Goal: Task Accomplishment & Management: Complete application form

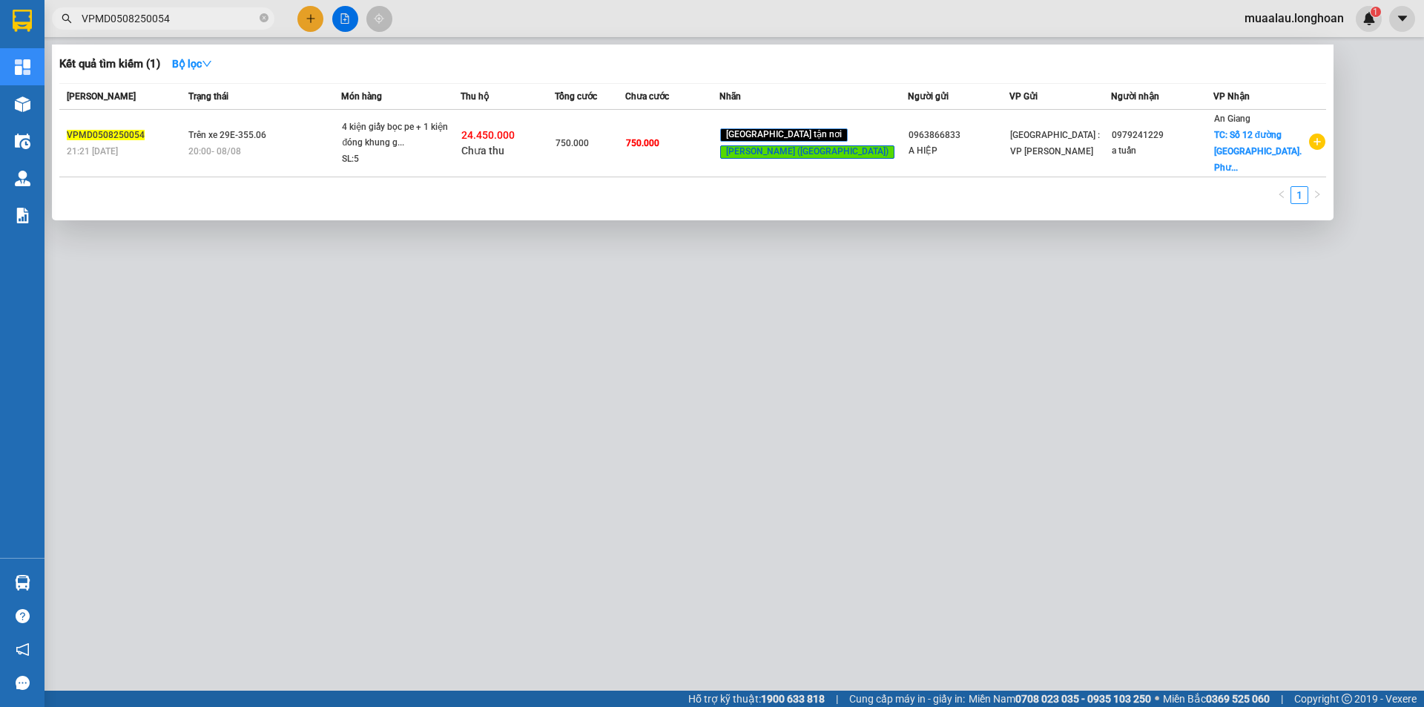
click at [182, 21] on input "VPMD0508250054" at bounding box center [169, 18] width 175 height 16
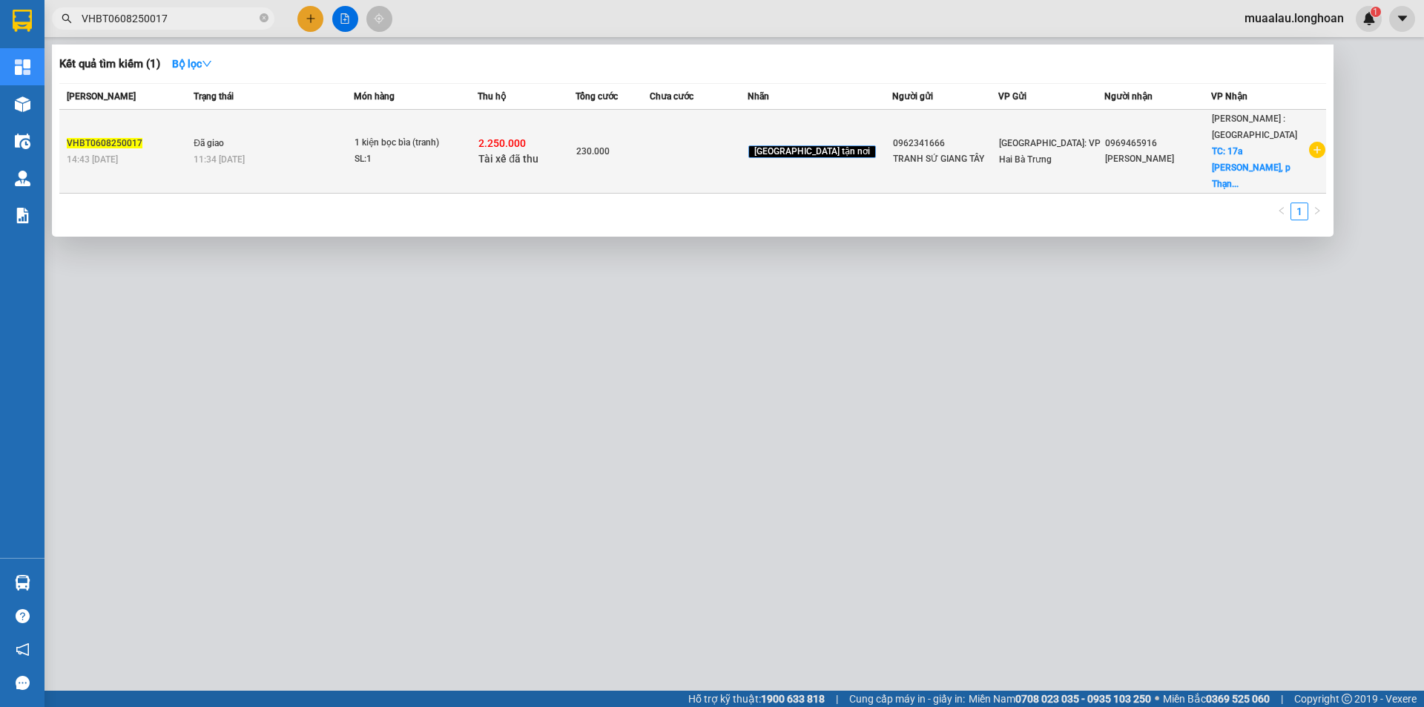
type input "VHBT0608250017"
click at [185, 136] on div "VHBT0608250017" at bounding box center [128, 144] width 122 height 16
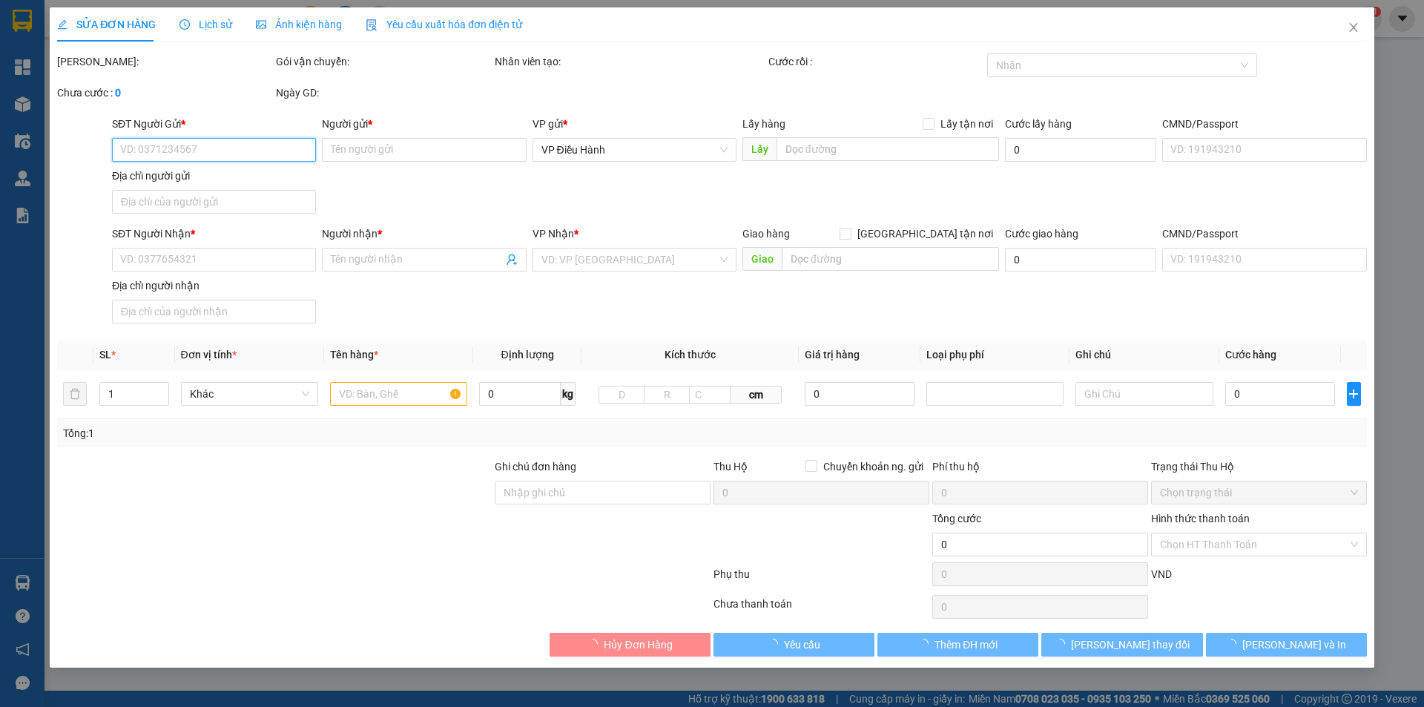
type input "0962341666"
type input "TRANH SỨ GIANG TÂY"
type input "0969465916"
type input "[PERSON_NAME]"
checkbox input "true"
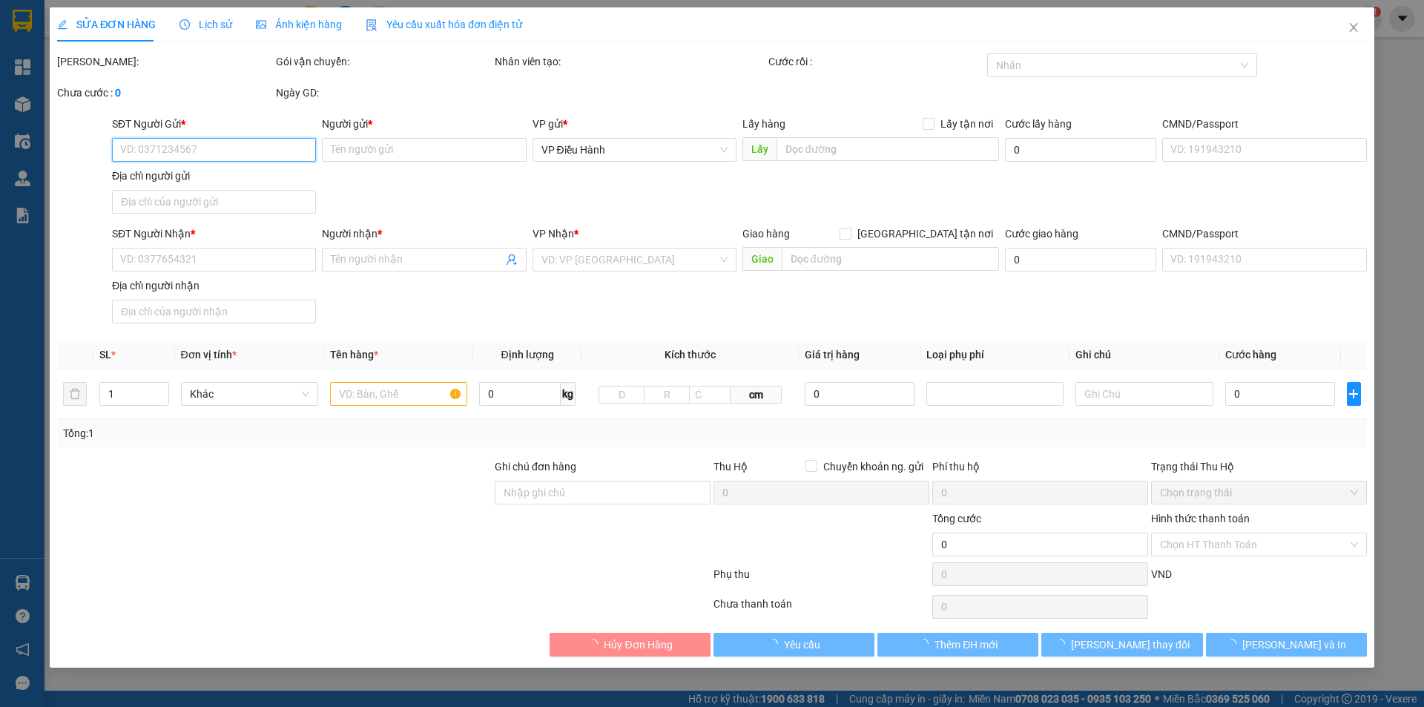
type input "17a [PERSON_NAME], p Thạnh Mỹ Lợi, [GEOGRAPHIC_DATA], Tp HCM"
checkbox input "true"
type input "2.250.000"
type input "200.000"
type input "230.000"
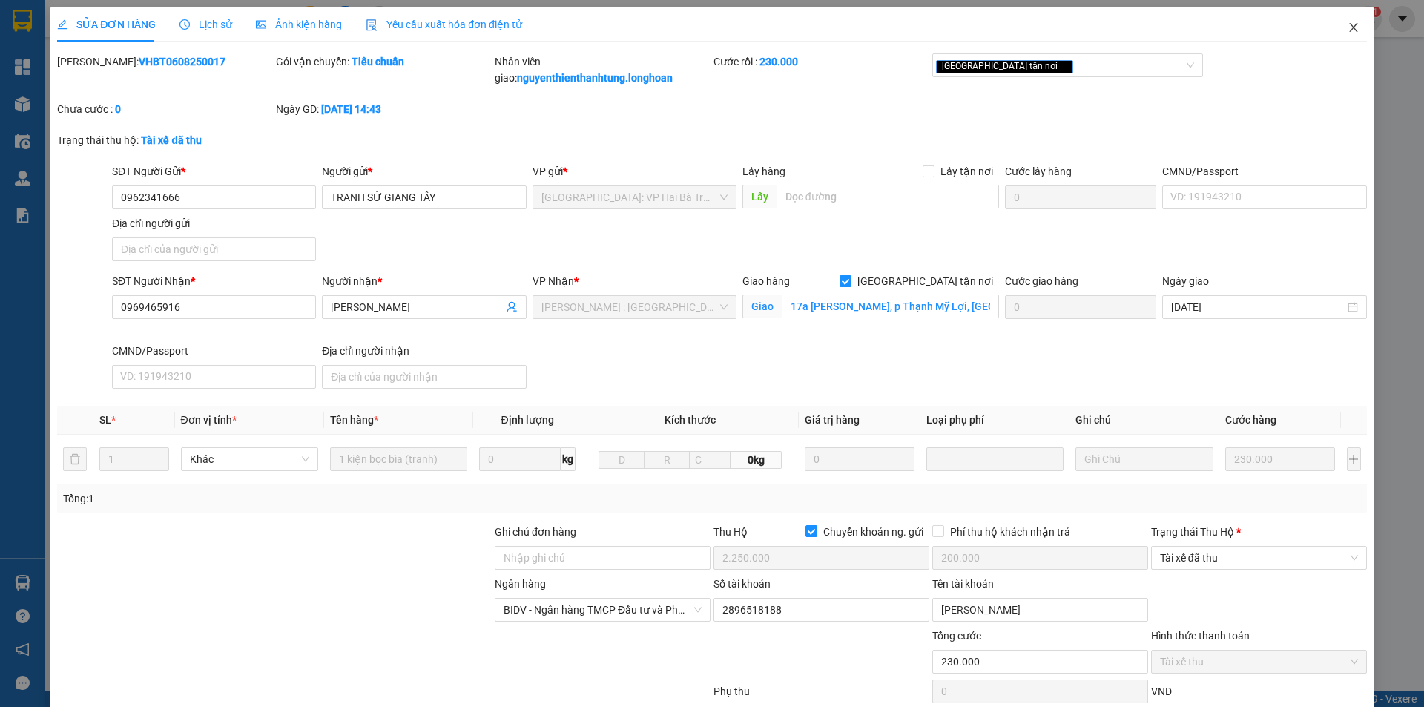
click at [1347, 27] on icon "close" at bounding box center [1353, 28] width 12 height 12
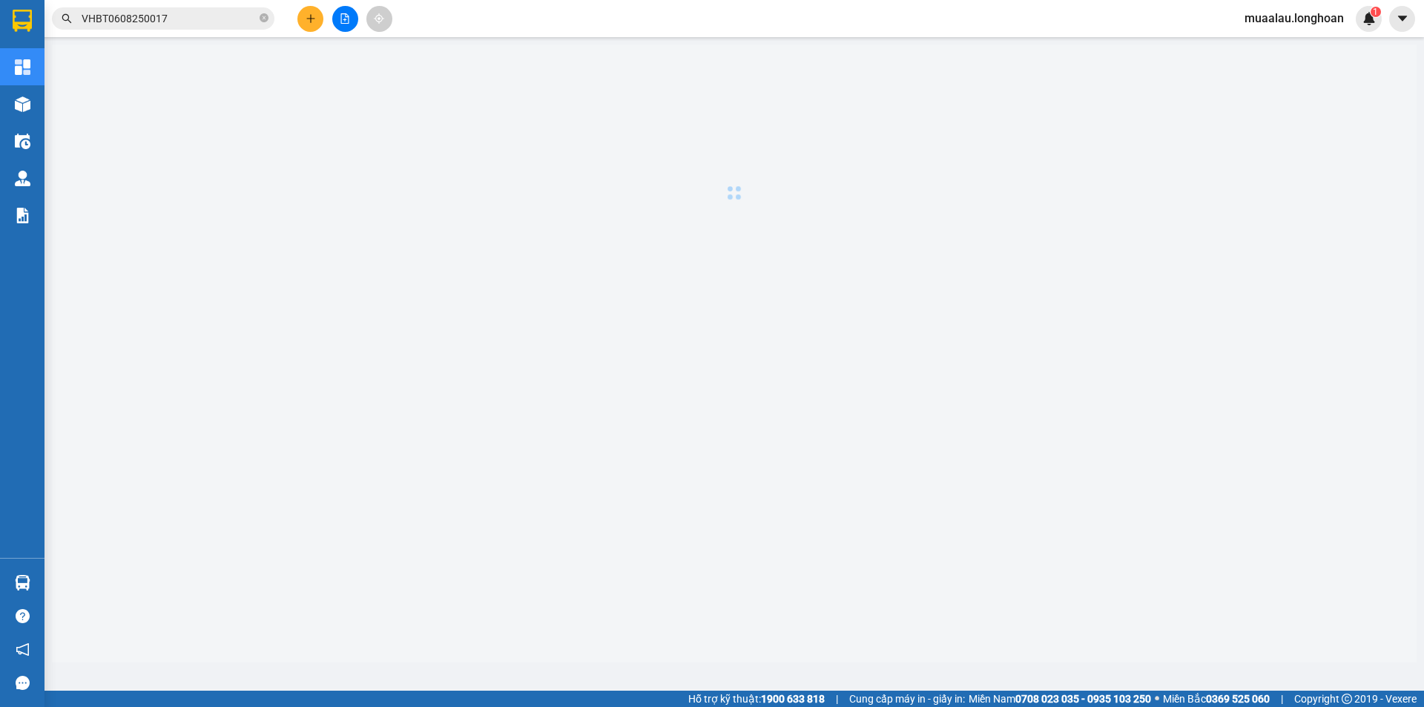
click at [188, 16] on input "VHBT0608250017" at bounding box center [169, 18] width 175 height 16
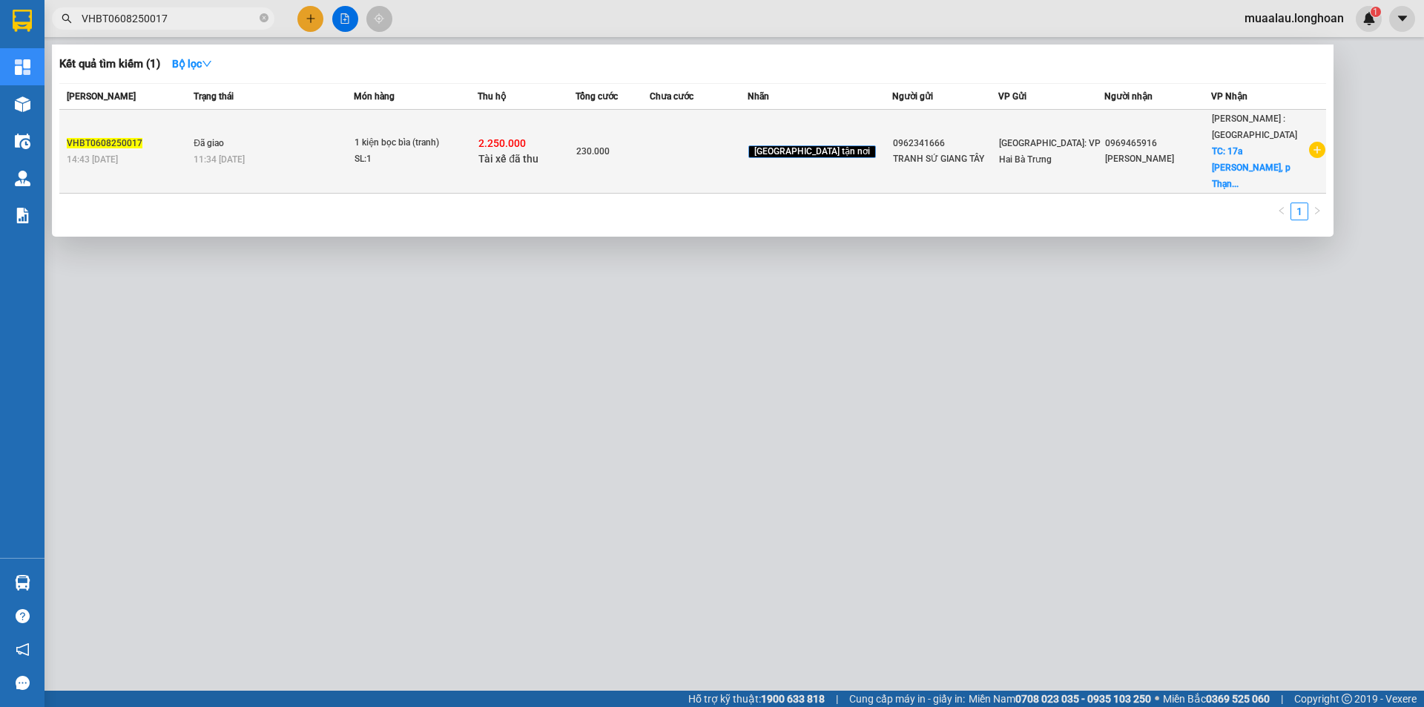
click at [249, 137] on td "Đã giao 11:34 [DATE]" at bounding box center [271, 152] width 163 height 84
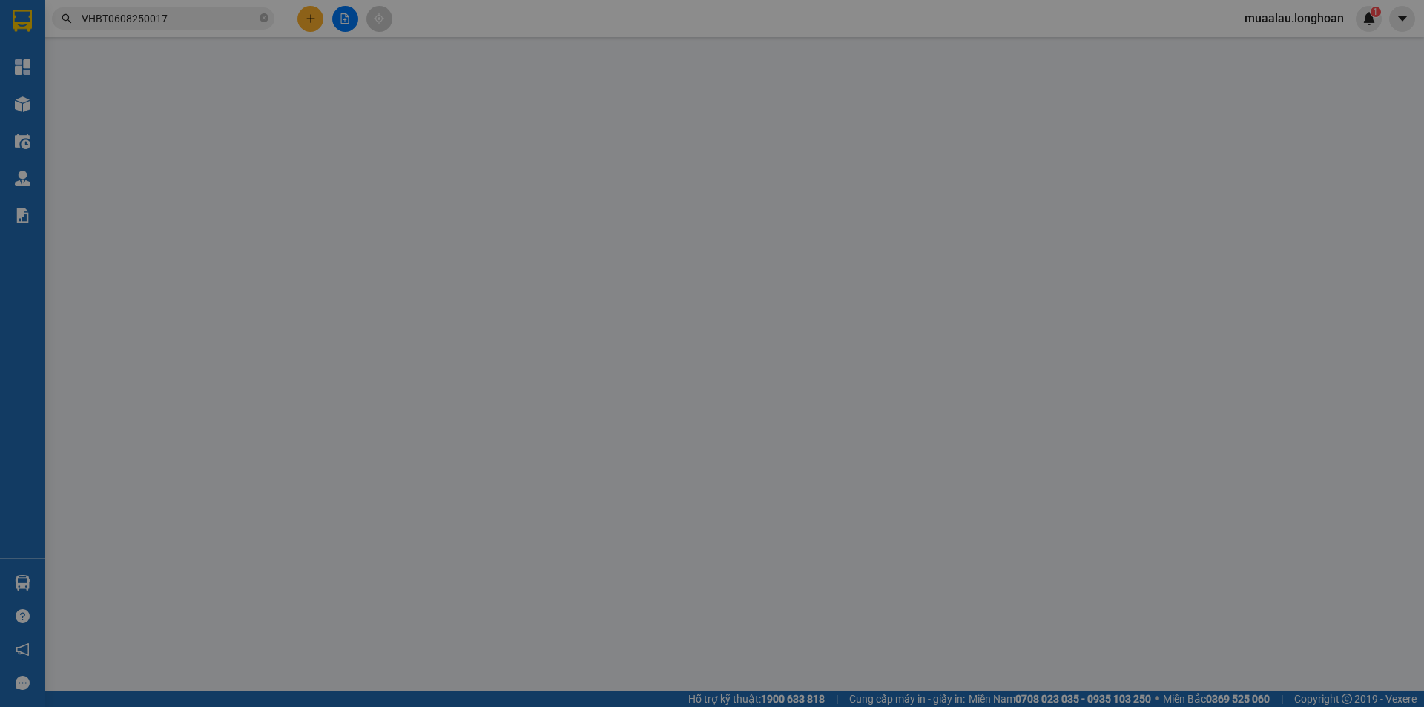
type input "0962341666"
type input "TRANH SỨ GIANG TÂY"
type input "0969465916"
type input "[PERSON_NAME]"
checkbox input "true"
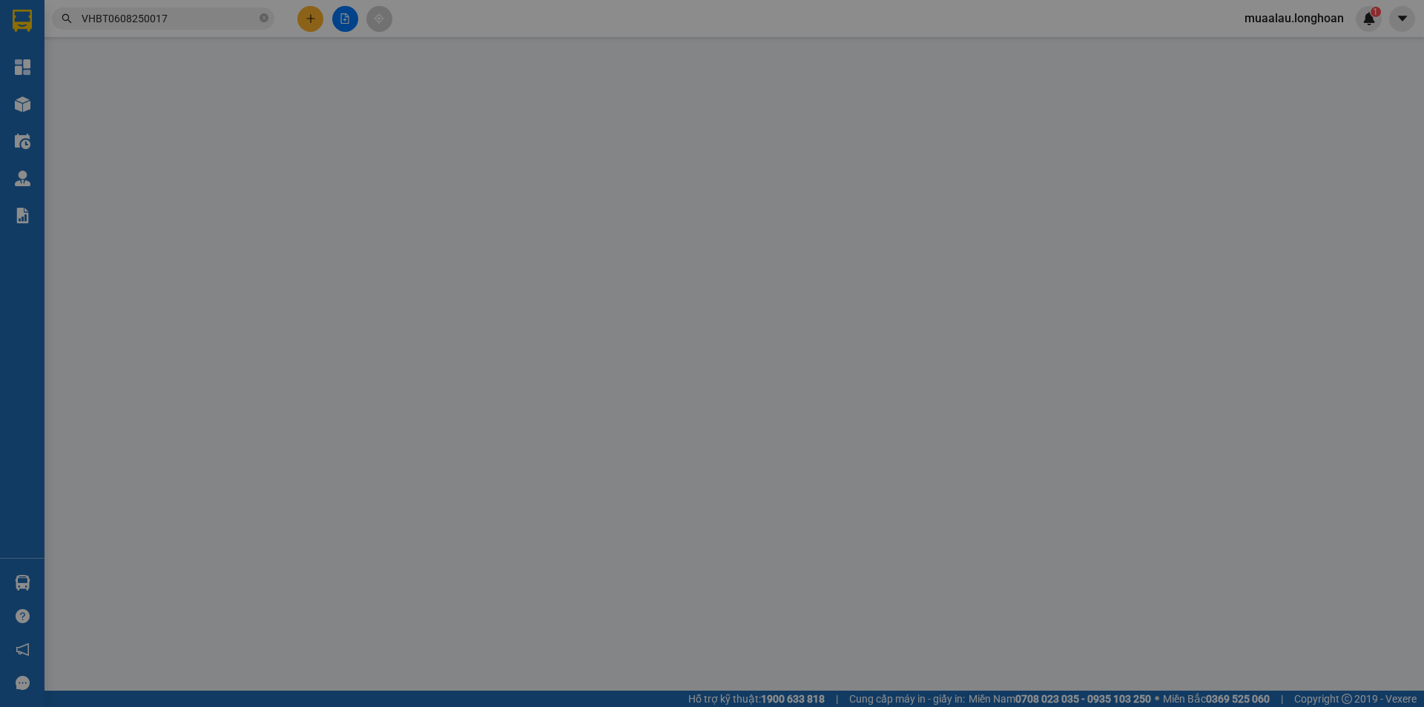
type input "17a [PERSON_NAME], p Thạnh Mỹ Lợi, [GEOGRAPHIC_DATA], Tp HCM"
checkbox input "true"
type input "2.250.000"
type input "200.000"
type input "230.000"
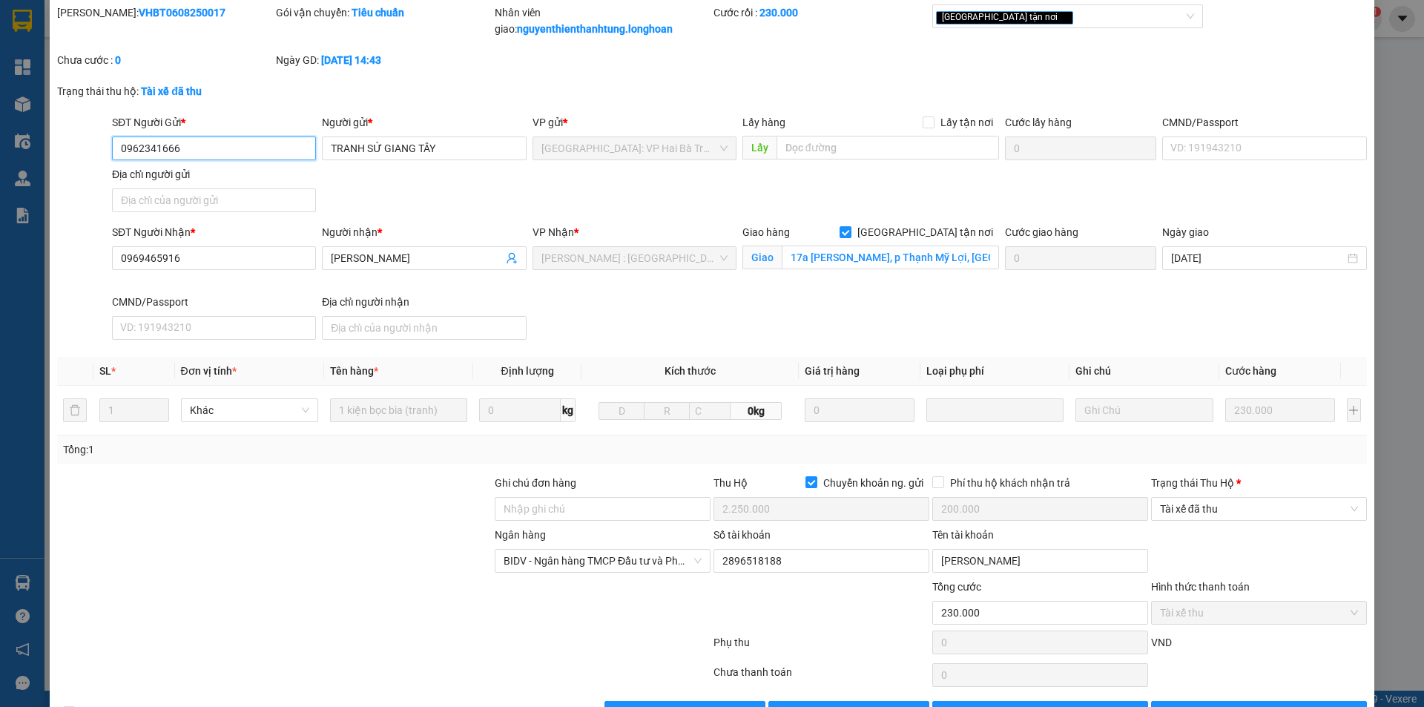
scroll to position [96, 0]
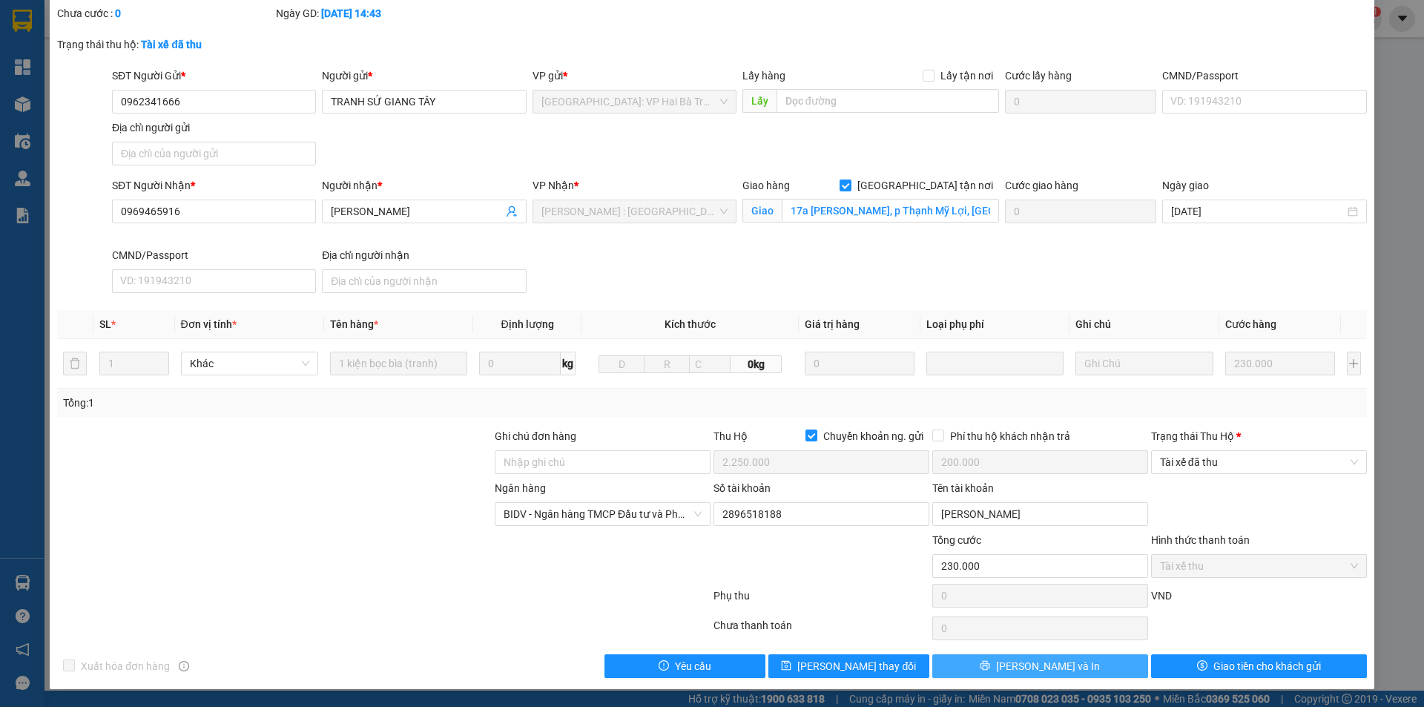
click at [1033, 667] on span "[PERSON_NAME] và In" at bounding box center [1048, 666] width 104 height 16
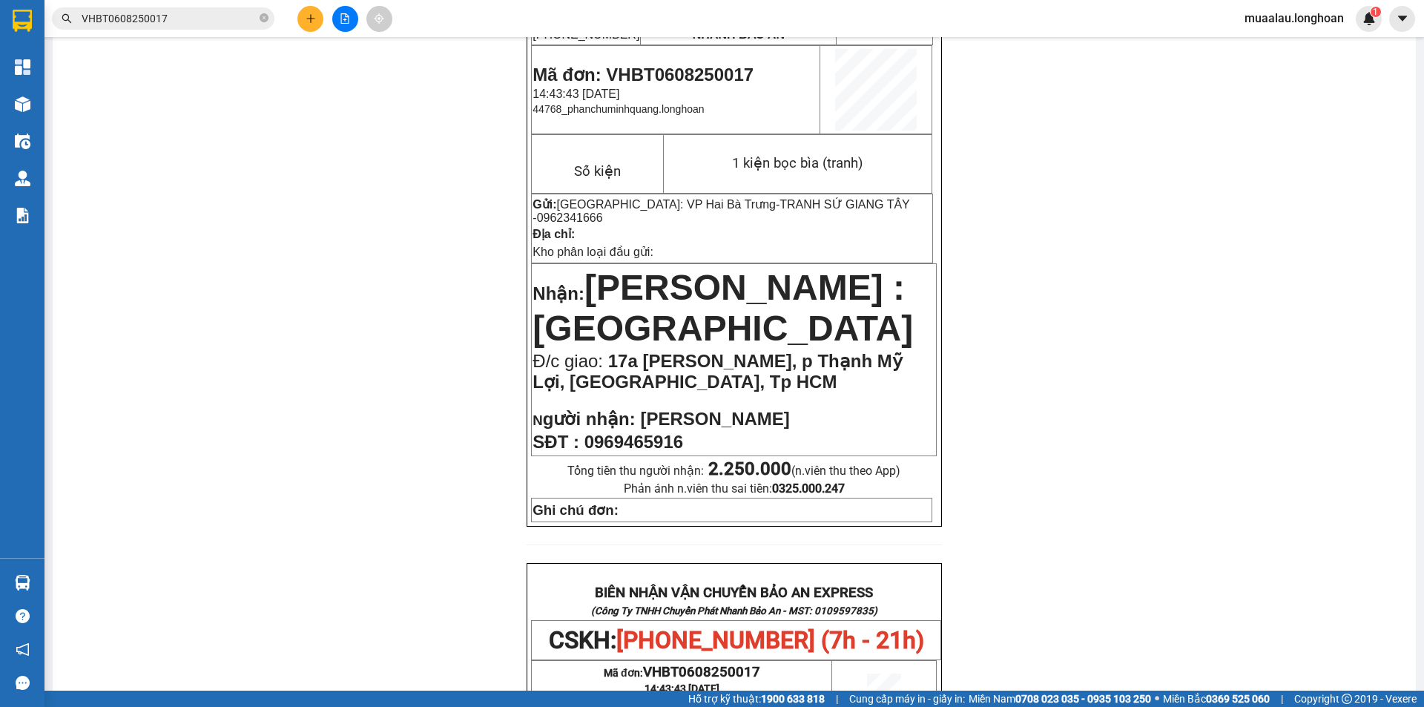
scroll to position [148, 0]
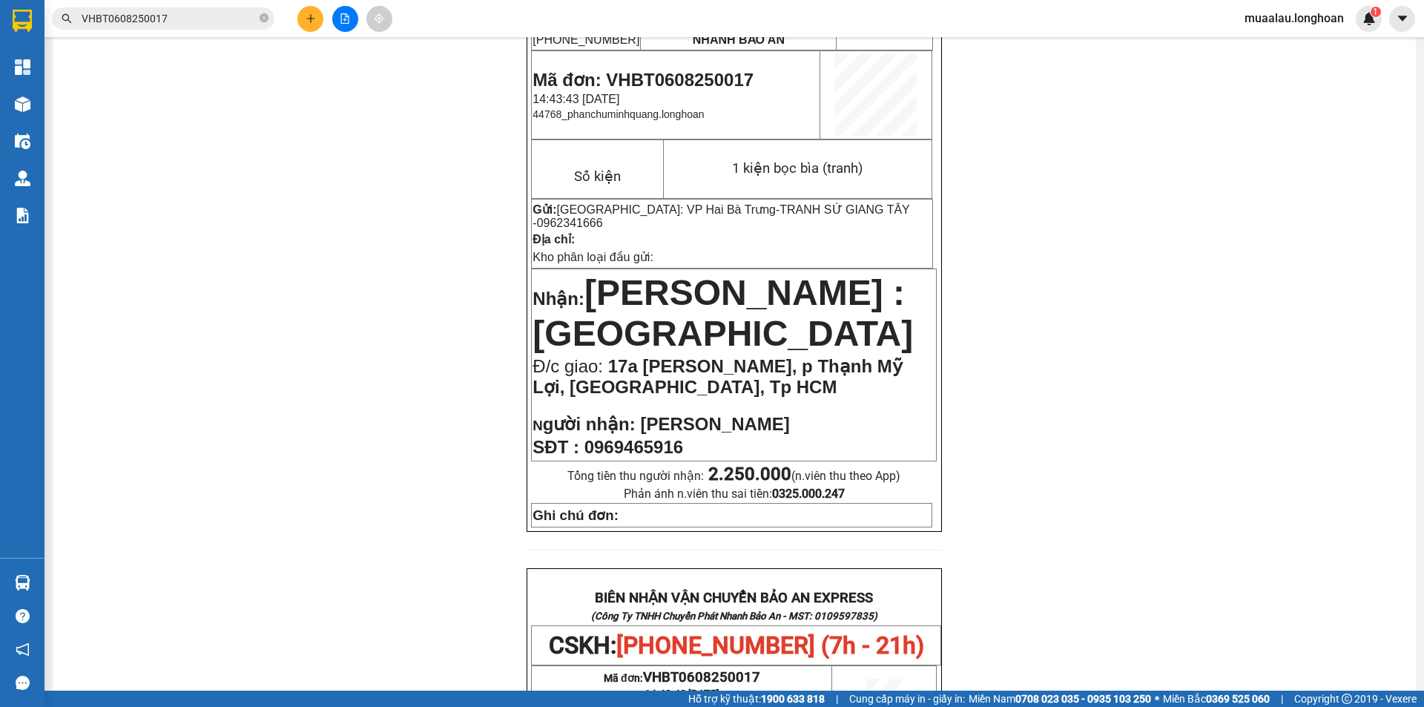
click at [201, 16] on input "VHBT0608250017" at bounding box center [169, 18] width 175 height 16
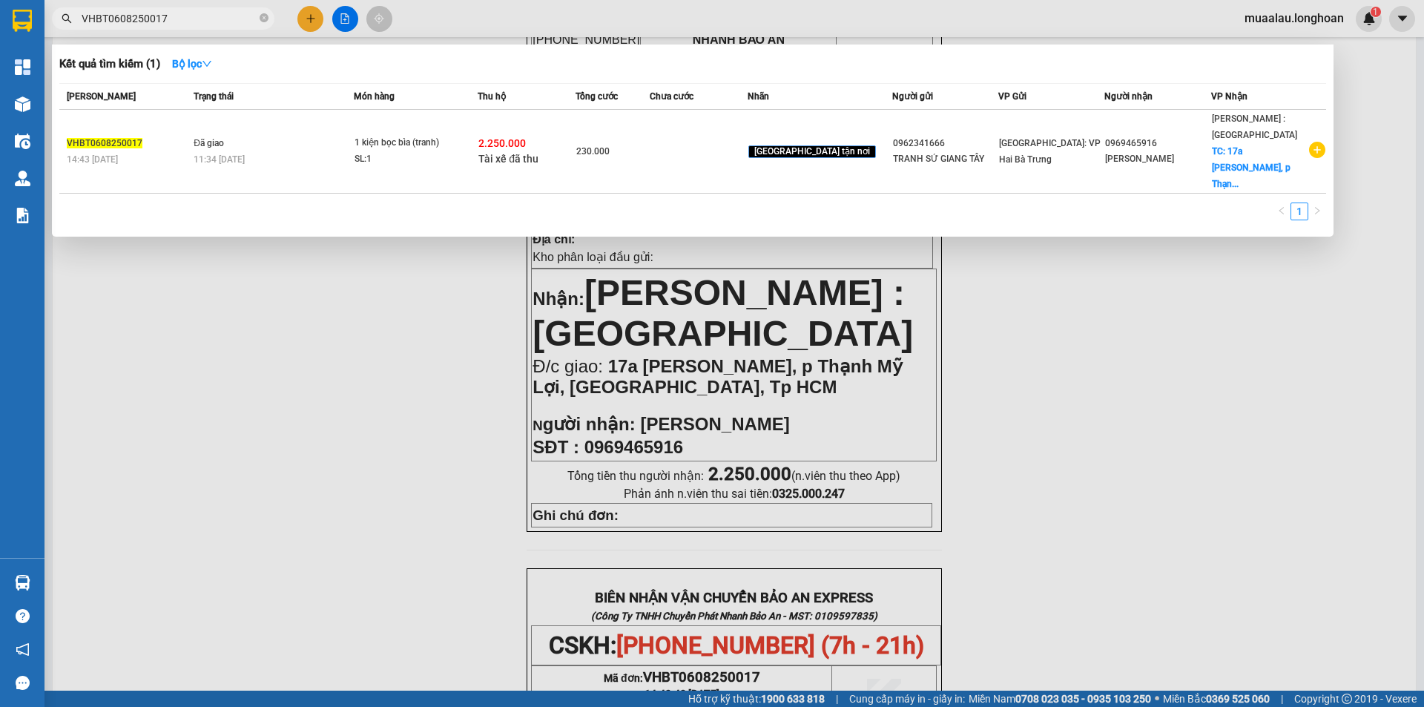
click at [167, 22] on input "VHBT0608250017" at bounding box center [169, 18] width 175 height 16
paste input "HD190725000"
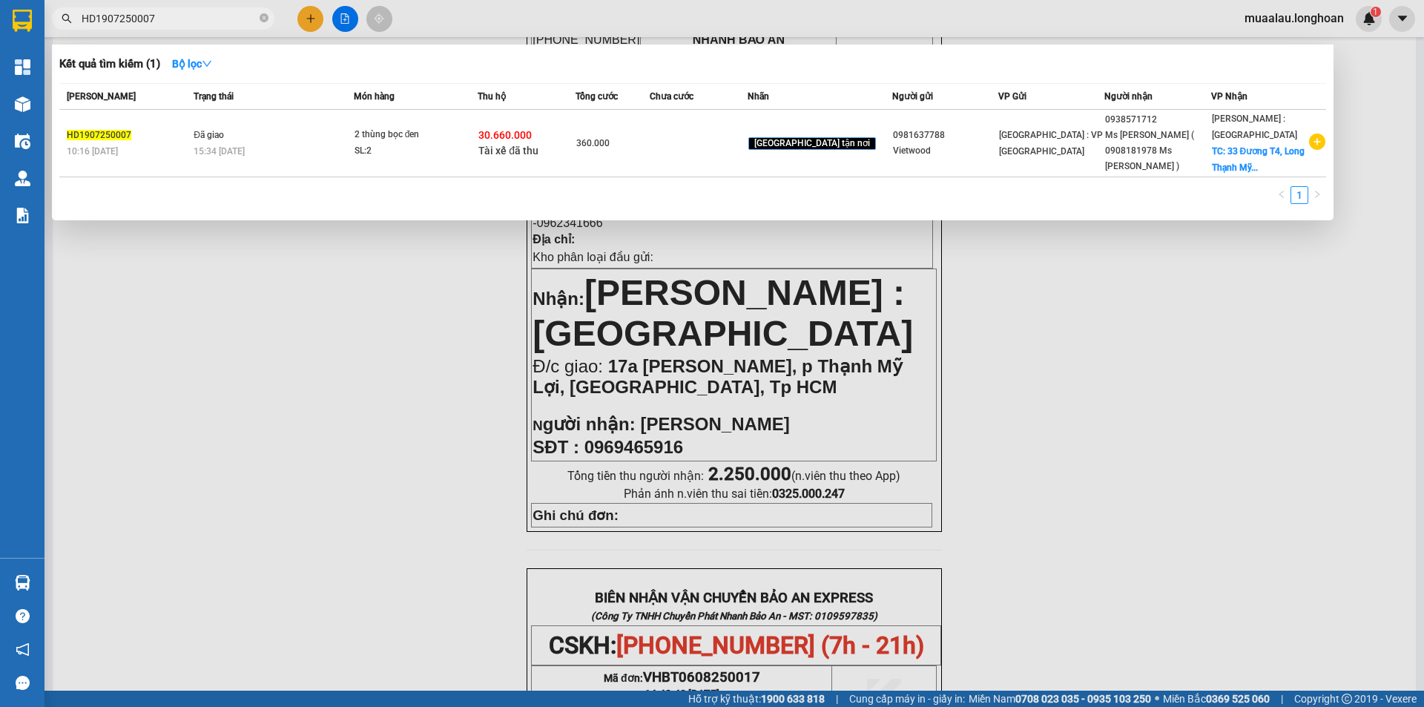
click at [165, 18] on input "HD1907250007" at bounding box center [169, 18] width 175 height 16
click at [170, 24] on input "HD1907250007" at bounding box center [169, 18] width 175 height 16
paste input "SGTB0208250008"
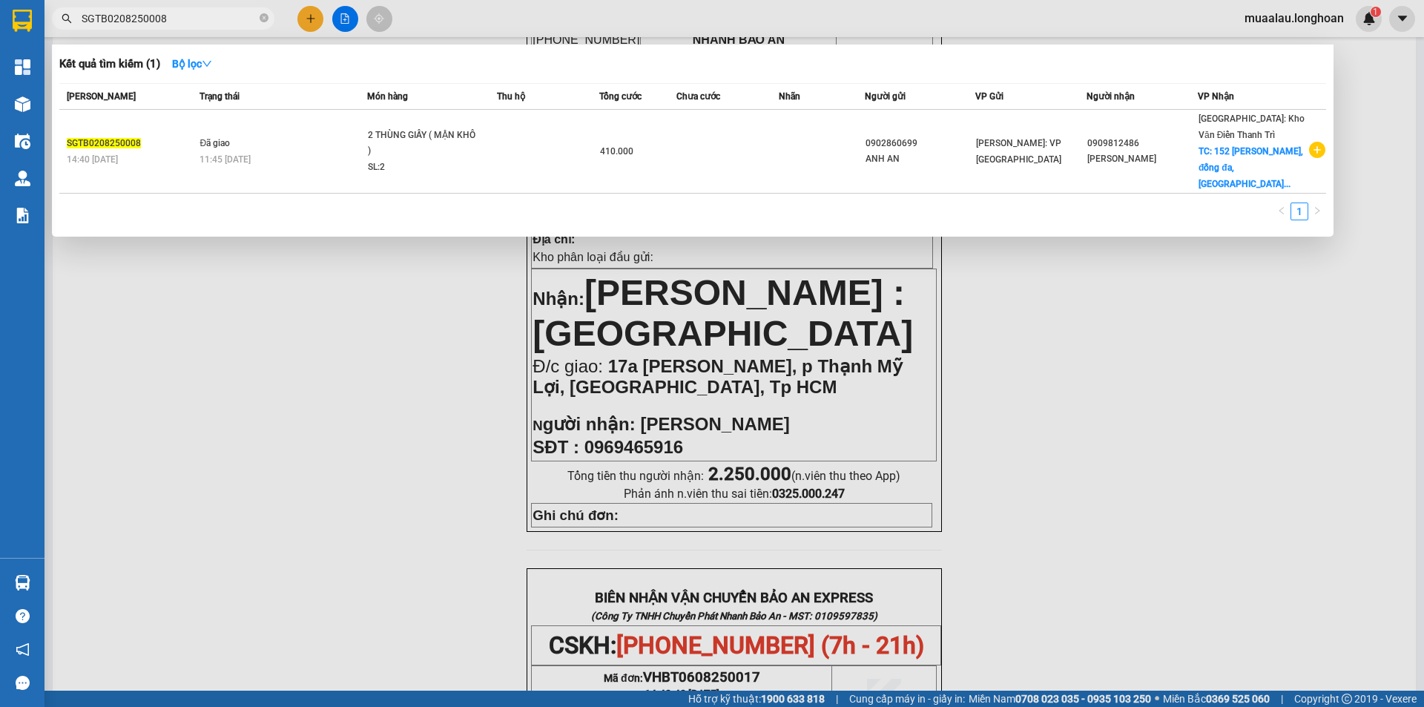
click at [182, 21] on input "SGTB0208250008" at bounding box center [169, 18] width 175 height 16
paste input "VPMD3107250015"
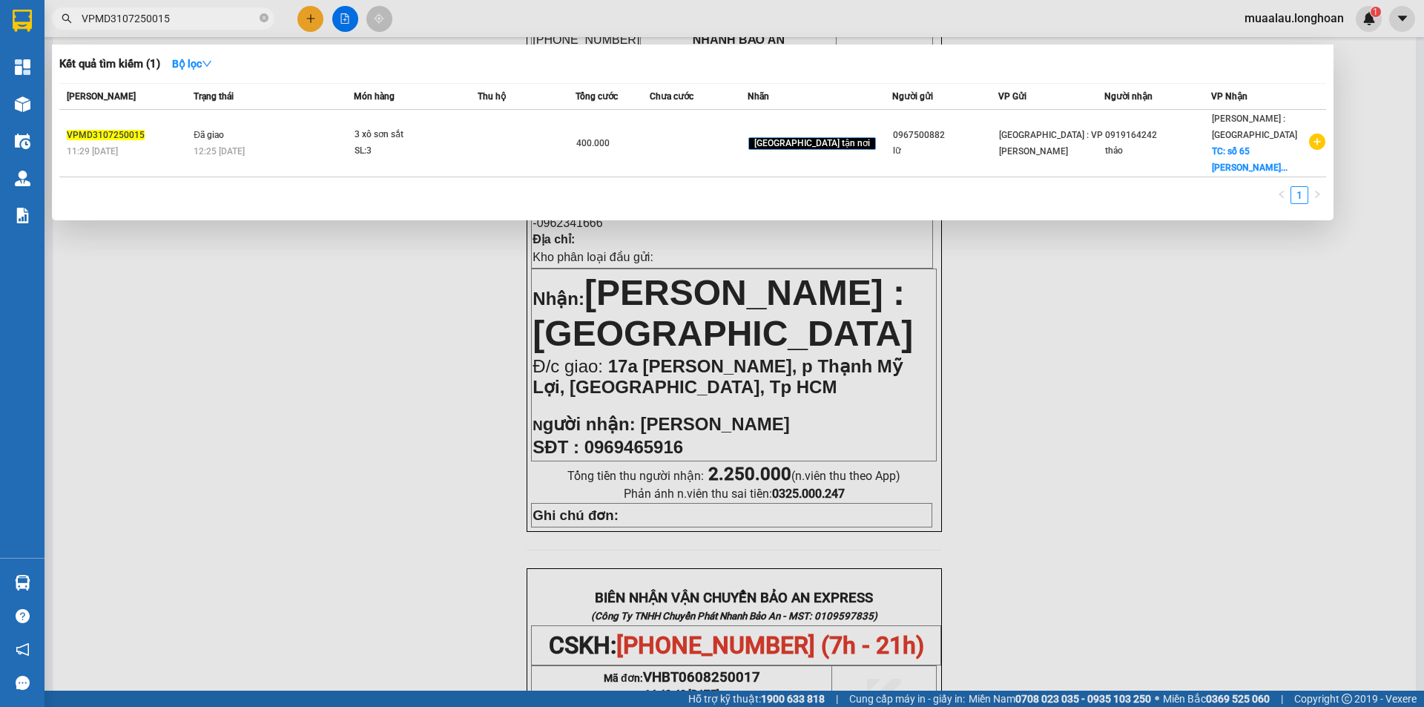
click at [203, 19] on input "VPMD3107250015" at bounding box center [169, 18] width 175 height 16
paste input "HBT0608250017"
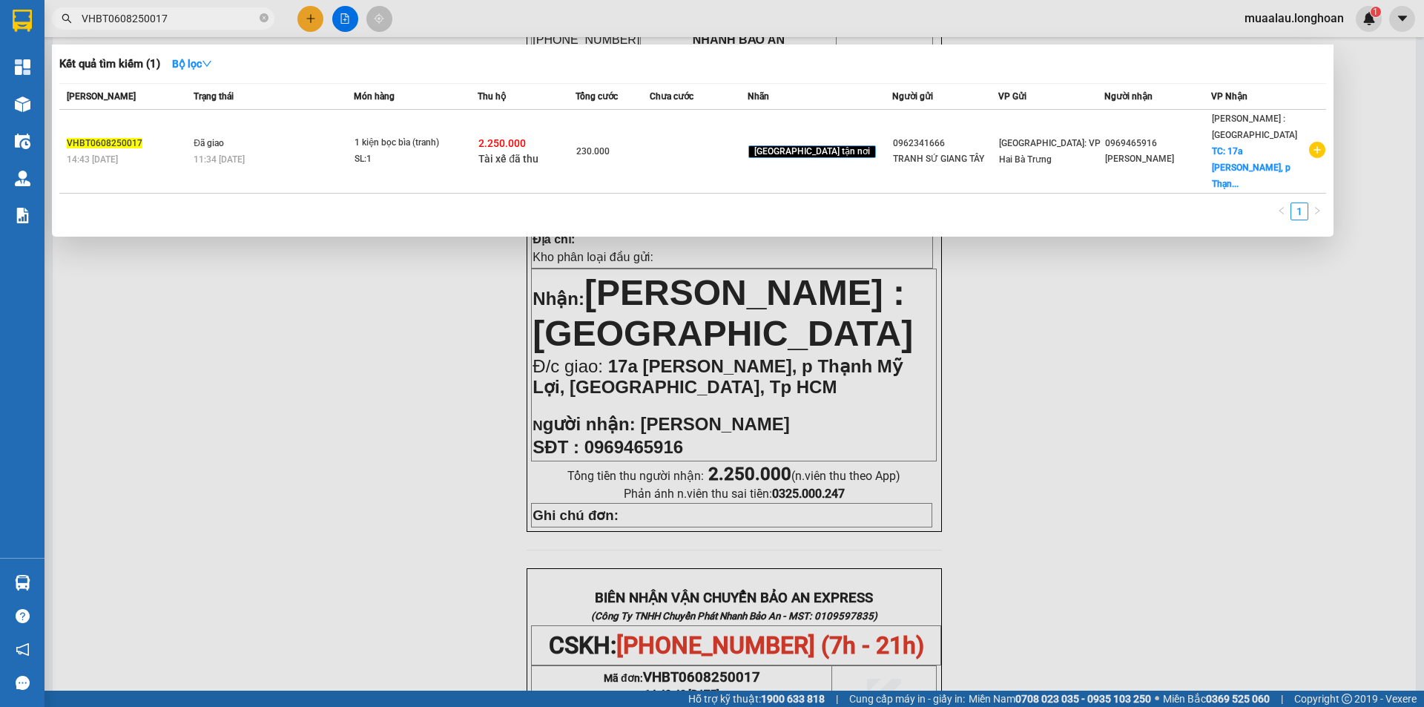
type input "VHBT0608250017"
